Goal: Book appointment/travel/reservation

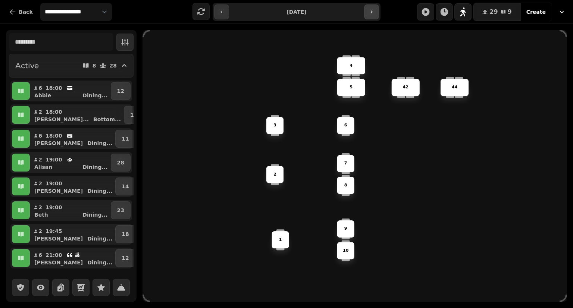
click at [374, 13] on icon "button" at bounding box center [371, 12] width 6 height 6
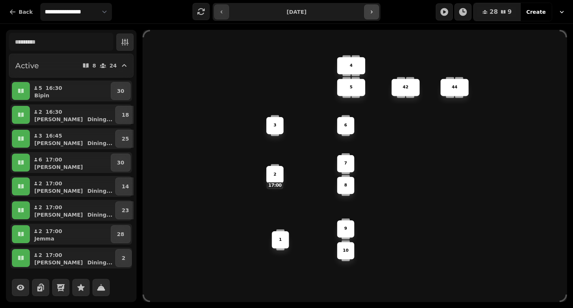
click at [373, 13] on icon "button" at bounding box center [371, 12] width 6 height 6
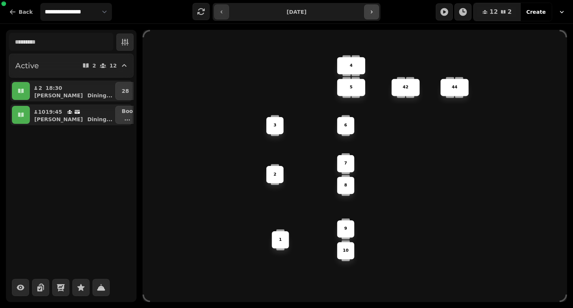
click at [373, 13] on icon "button" at bounding box center [371, 12] width 6 height 6
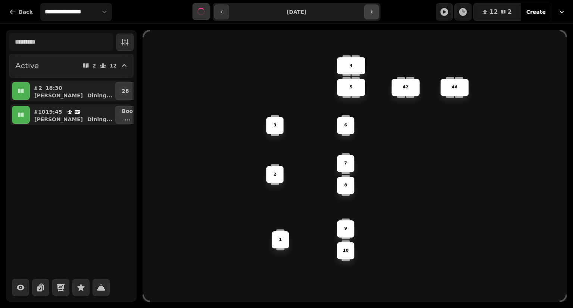
click at [373, 13] on icon "button" at bounding box center [371, 12] width 6 height 6
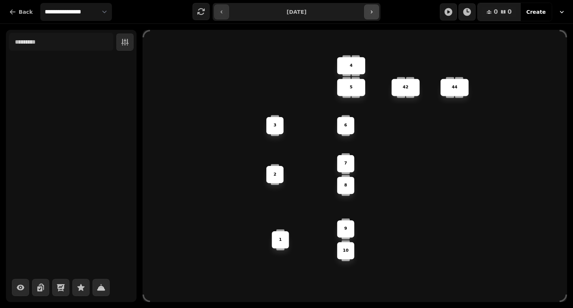
click at [372, 13] on icon "button" at bounding box center [371, 12] width 6 height 6
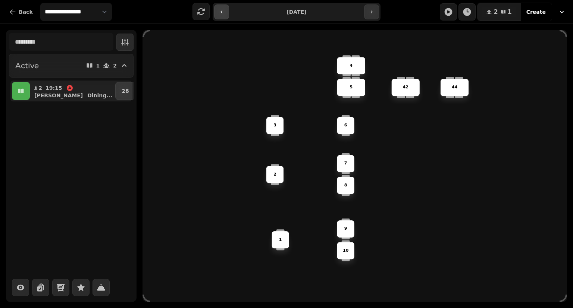
click at [223, 6] on button "button" at bounding box center [221, 11] width 15 height 15
type input "**********"
